Goal: Task Accomplishment & Management: Manage account settings

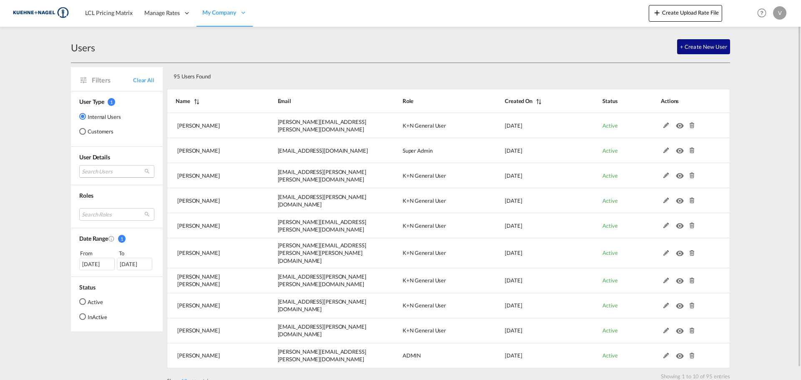
click at [116, 173] on md-select "Search Users [PERSON_NAME] [EMAIL_ADDRESS][PERSON_NAME][DOMAIN_NAME] [PERSON_NA…" at bounding box center [116, 171] width 75 height 13
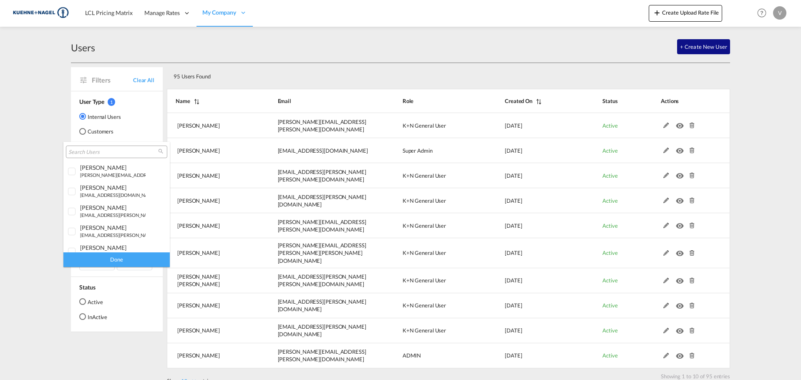
type md-option "[object Object]"
click at [103, 149] on input "search" at bounding box center [113, 153] width 90 height 8
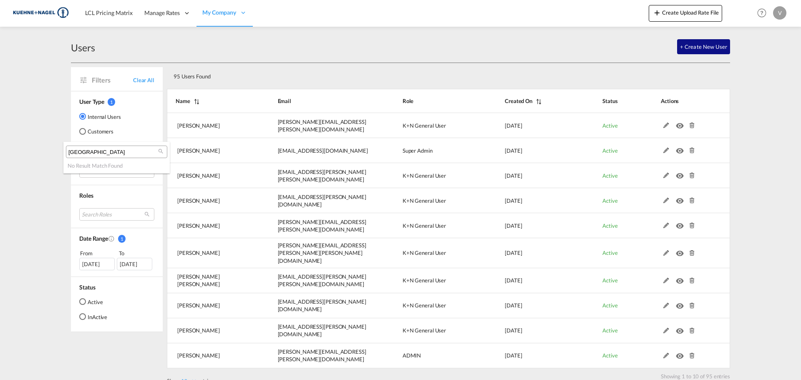
type input "[GEOGRAPHIC_DATA]"
click at [217, 11] on md-backdrop at bounding box center [400, 190] width 801 height 380
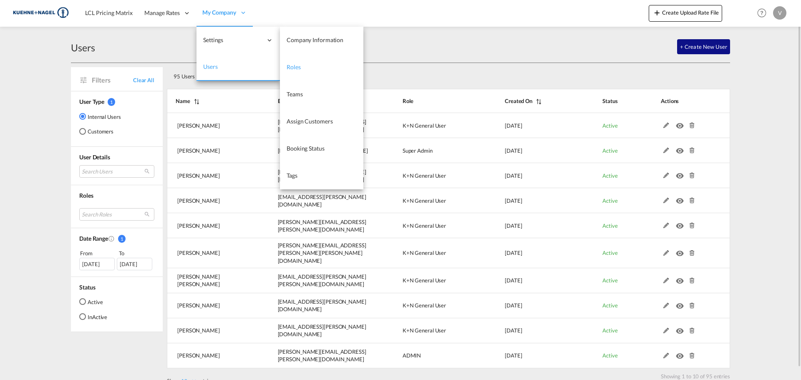
click at [301, 66] on link "Roles" at bounding box center [321, 67] width 83 height 27
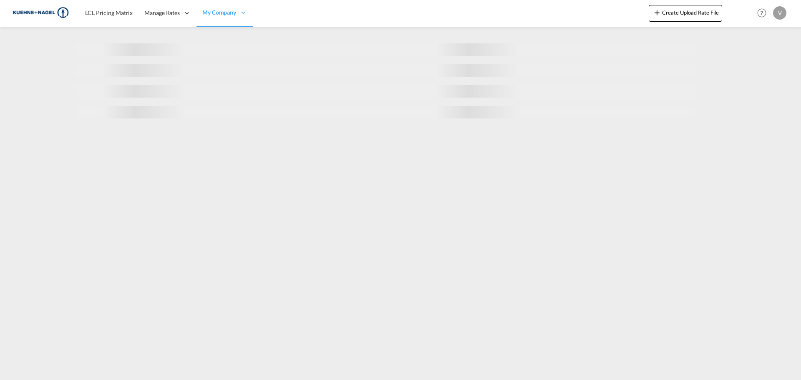
select select "10"
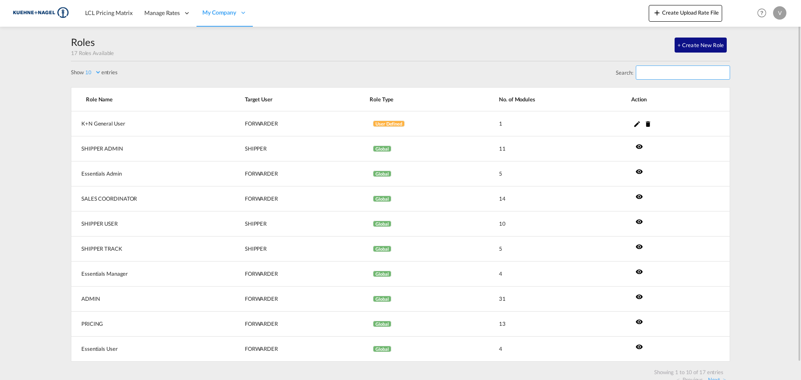
click at [662, 76] on input "Search:" at bounding box center [683, 73] width 94 height 14
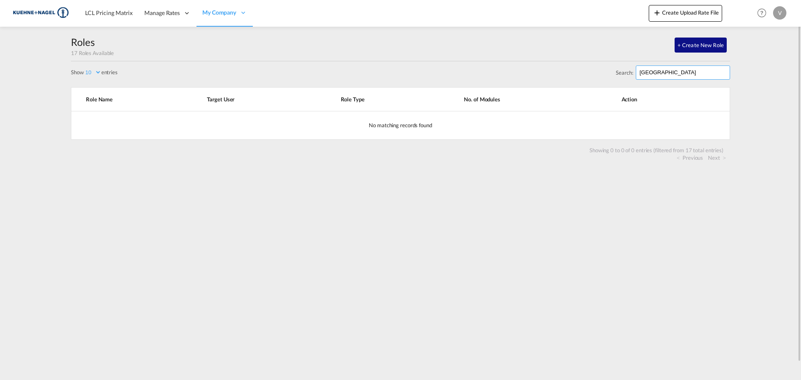
drag, startPoint x: 668, startPoint y: 73, endPoint x: 595, endPoint y: 74, distance: 73.1
click at [595, 74] on div "Search: [GEOGRAPHIC_DATA]" at bounding box center [400, 74] width 659 height 26
type input "i"
type input "g"
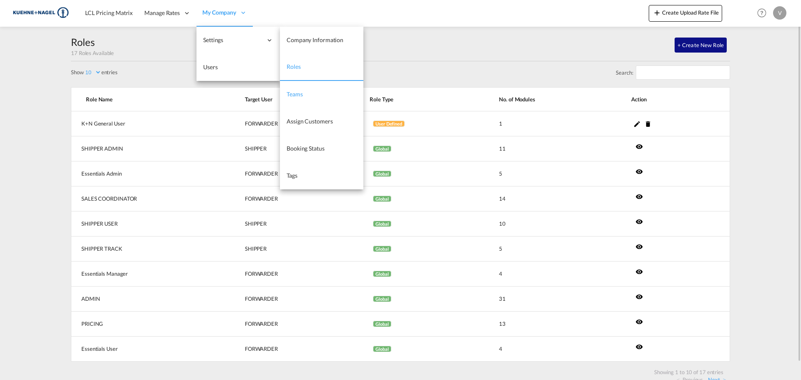
click at [310, 96] on link "Teams" at bounding box center [321, 94] width 83 height 27
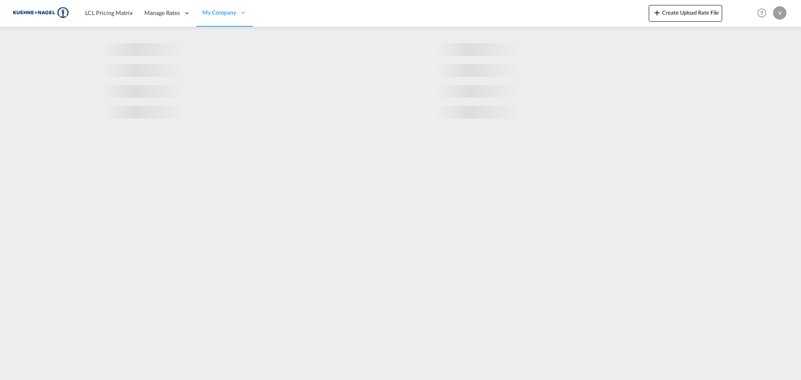
select select "10"
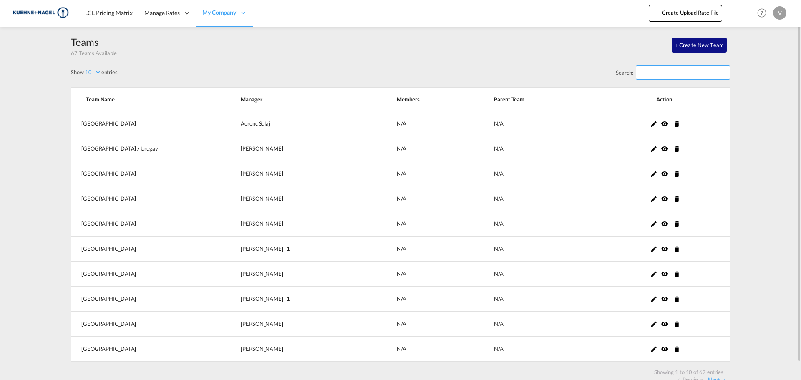
click at [687, 71] on input "Search:" at bounding box center [683, 73] width 94 height 14
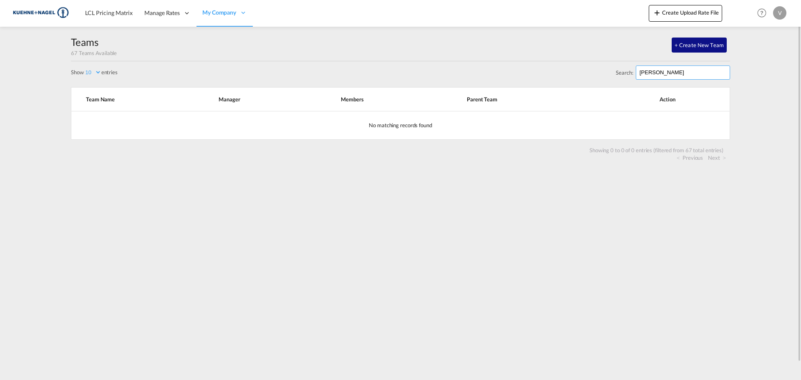
drag, startPoint x: 687, startPoint y: 71, endPoint x: 634, endPoint y: 73, distance: 52.6
click at [634, 73] on label "Search: [PERSON_NAME]" at bounding box center [673, 73] width 114 height 14
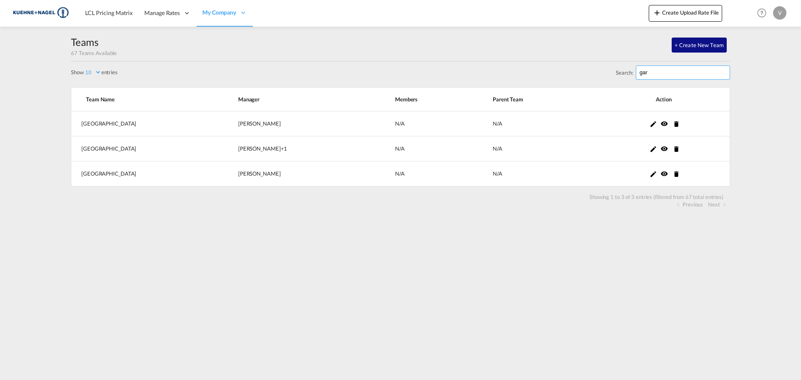
click at [654, 67] on input "gar" at bounding box center [683, 73] width 94 height 14
drag, startPoint x: 653, startPoint y: 68, endPoint x: 626, endPoint y: 69, distance: 27.2
click at [626, 69] on label "Search: gar" at bounding box center [673, 73] width 114 height 14
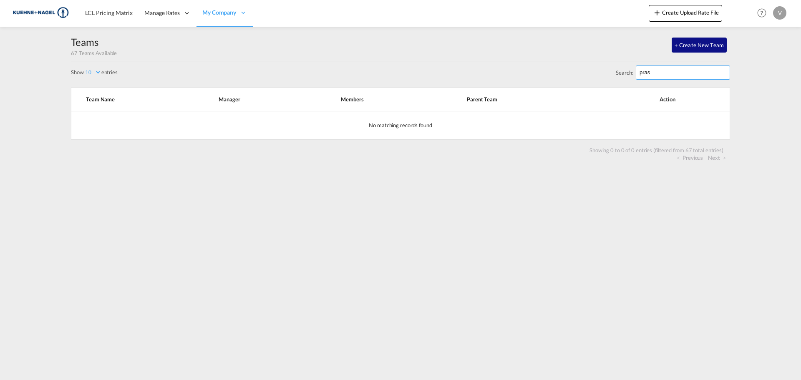
type input "prase"
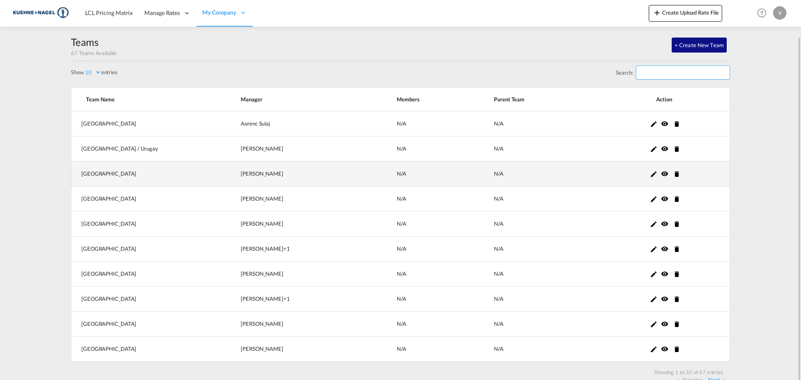
scroll to position [18, 0]
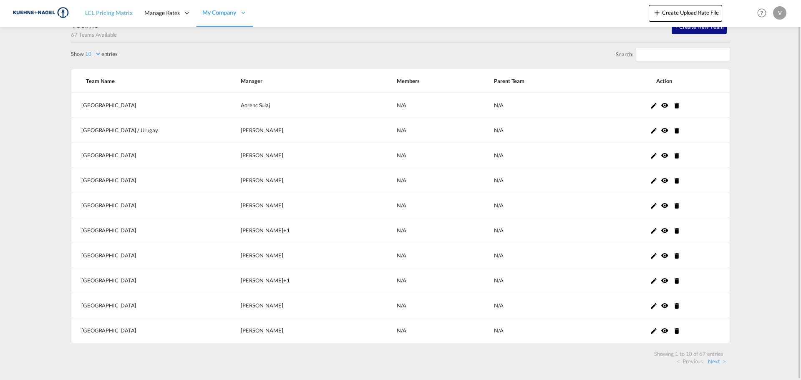
click at [99, 18] on link "LCL Pricing Matrix" at bounding box center [108, 13] width 59 height 27
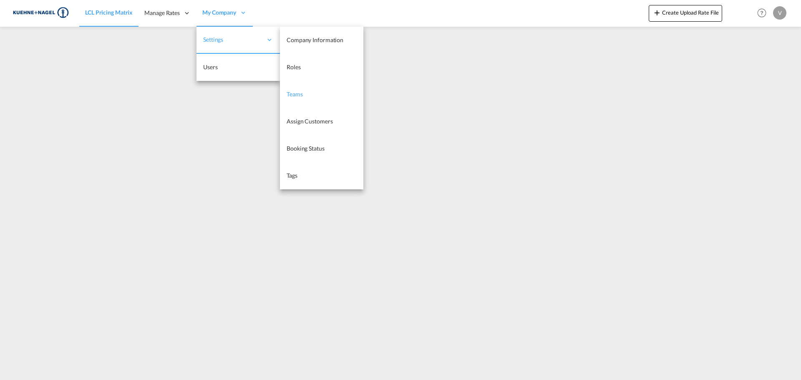
click at [309, 101] on link "Teams" at bounding box center [321, 94] width 83 height 27
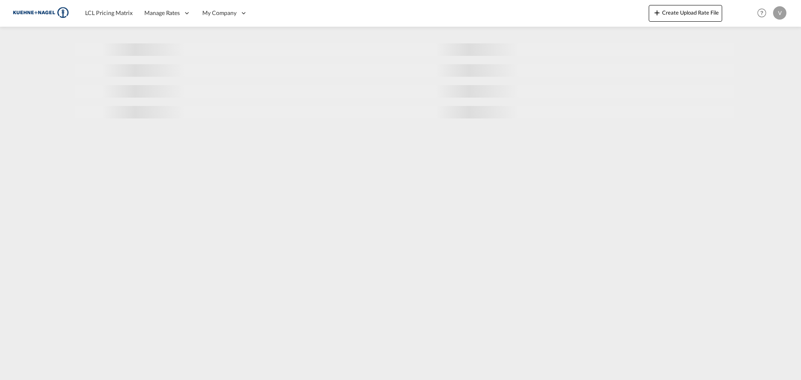
select select "10"
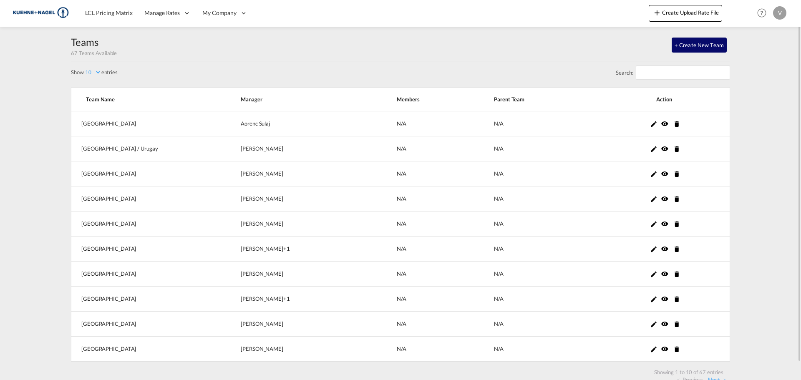
click at [702, 49] on button "+ Create New Team" at bounding box center [699, 45] width 55 height 15
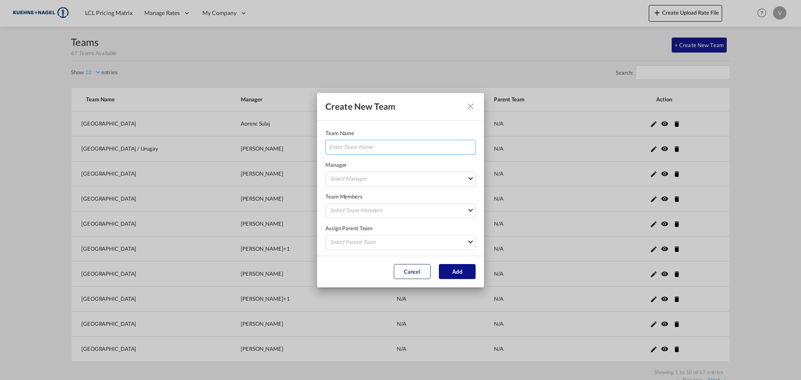
click at [369, 144] on input "Team Name Manager ..." at bounding box center [401, 147] width 150 height 15
type input "[GEOGRAPHIC_DATA]"
click at [474, 103] on md-icon "icon-close fg-AAA8AD" at bounding box center [471, 106] width 10 height 10
